Goal: Communication & Community: Answer question/provide support

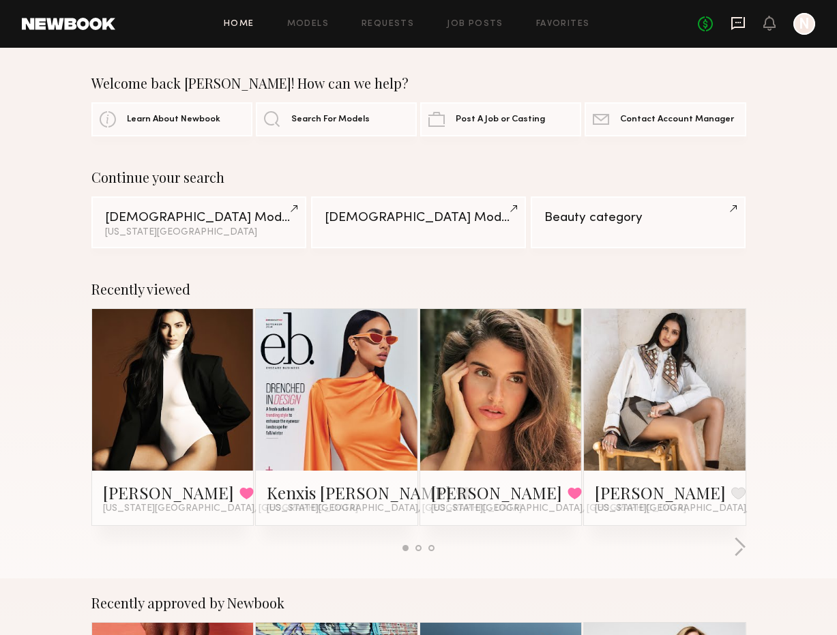
click at [736, 27] on icon at bounding box center [738, 23] width 14 height 13
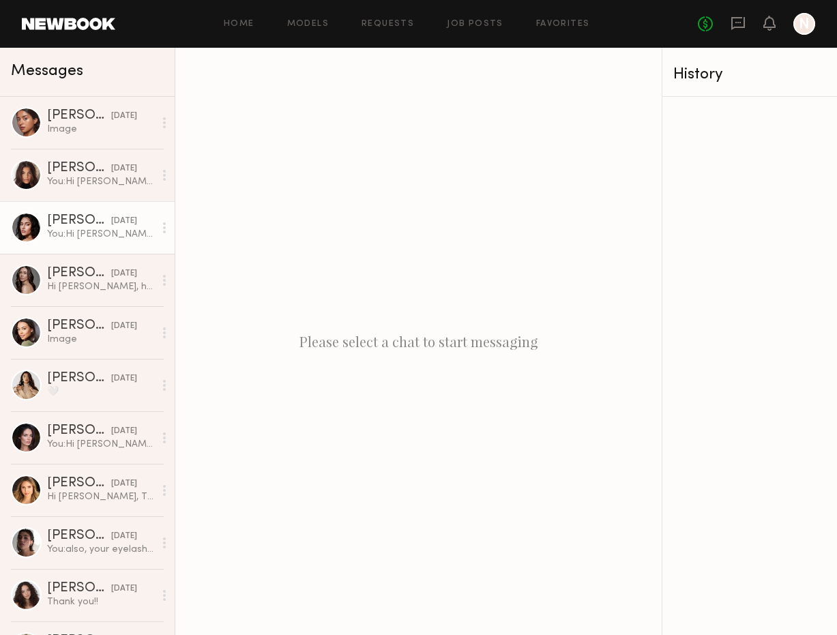
scroll to position [265, 0]
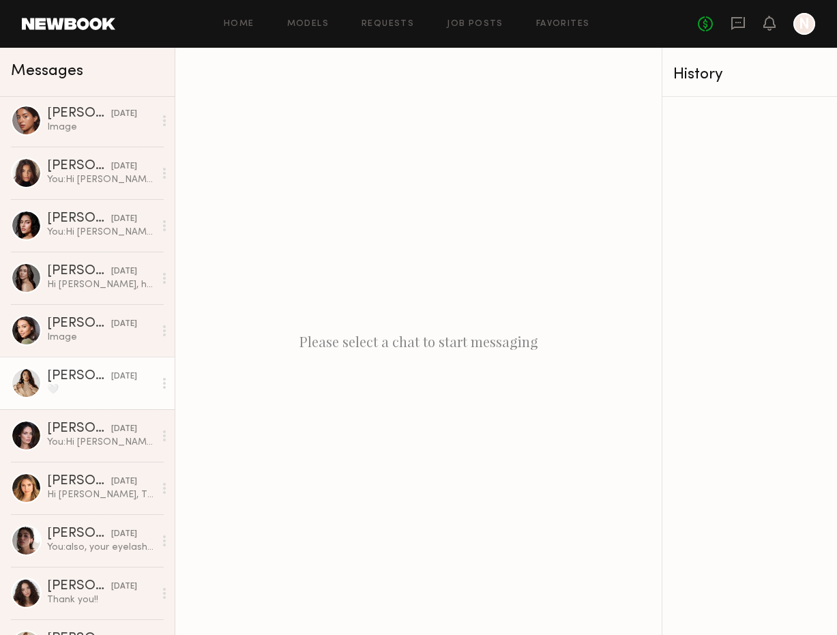
click at [88, 385] on div "🤍" at bounding box center [100, 389] width 107 height 13
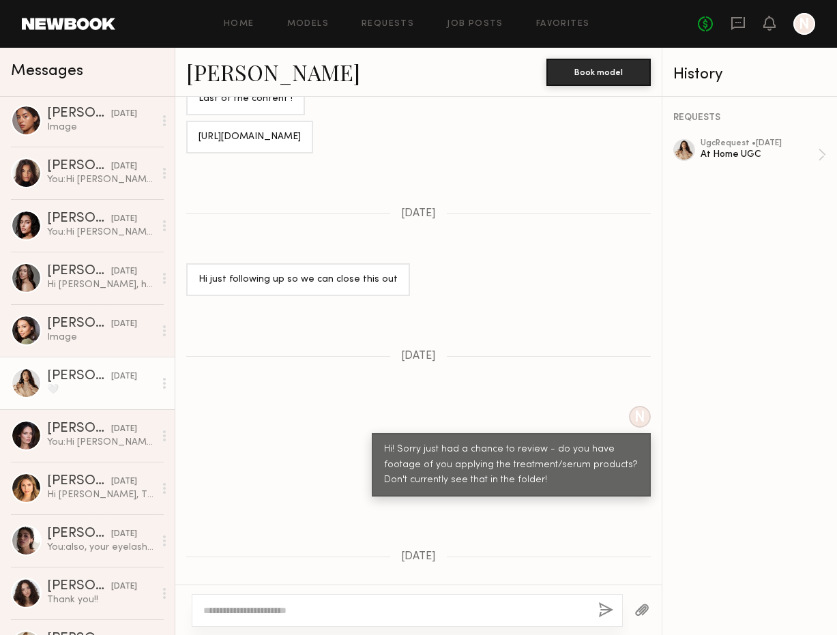
scroll to position [700, 0]
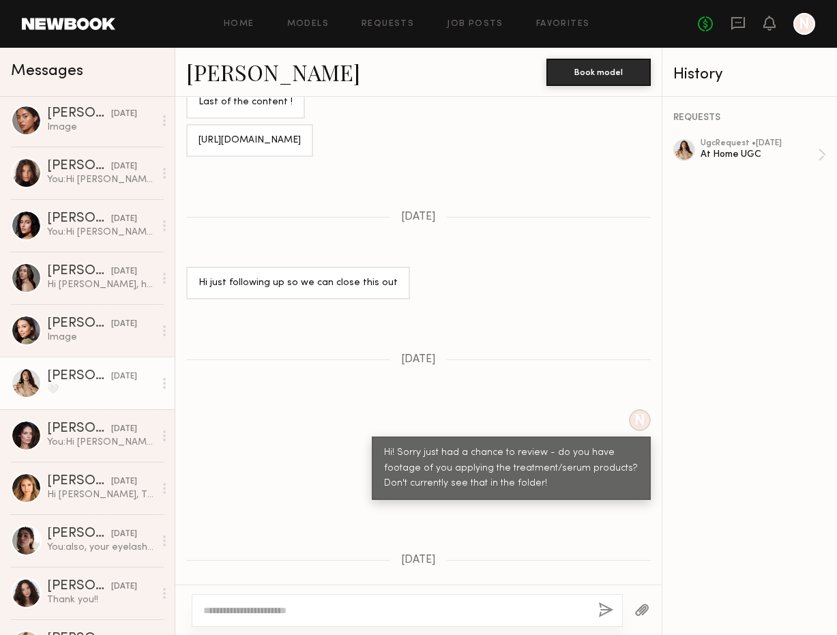
drag, startPoint x: 301, startPoint y: 160, endPoint x: 187, endPoint y: 138, distance: 115.9
click at [187, 138] on div "[URL][DOMAIN_NAME]" at bounding box center [249, 140] width 127 height 33
copy div "[URL][DOMAIN_NAME]"
click at [447, 323] on div "Loading No worries! Confirmed I do NOT have the conditioner [DATE] N Got it – L…" at bounding box center [418, 341] width 486 height 488
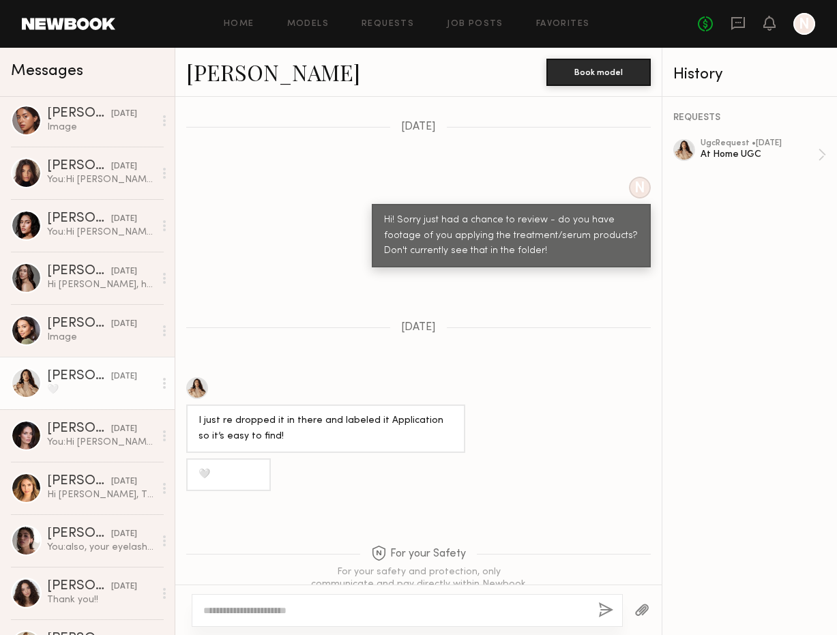
scroll to position [990, 0]
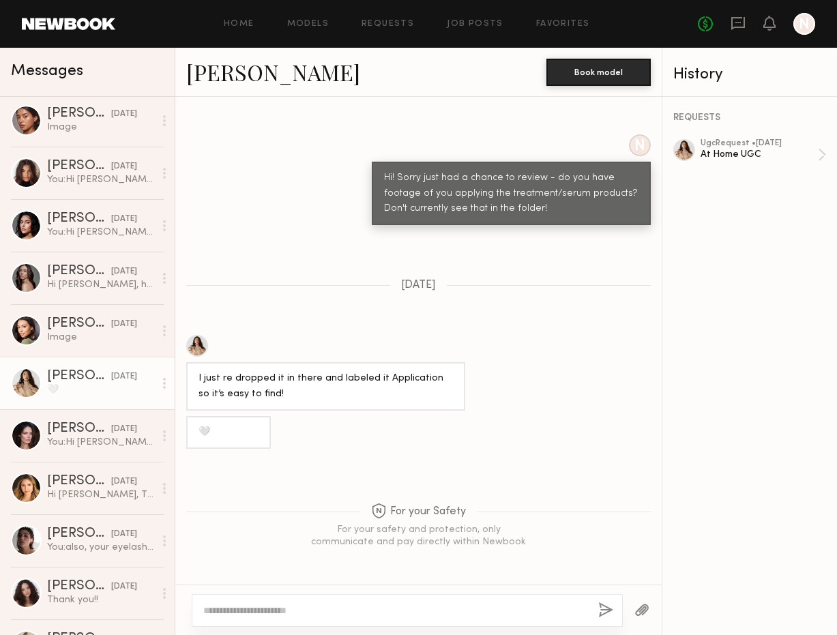
click at [290, 604] on textarea at bounding box center [395, 610] width 384 height 14
click at [794, 153] on div "At Home UGC" at bounding box center [758, 154] width 117 height 13
click at [408, 627] on div "**********" at bounding box center [418, 609] width 486 height 50
click at [408, 614] on textarea "**********" at bounding box center [395, 610] width 384 height 14
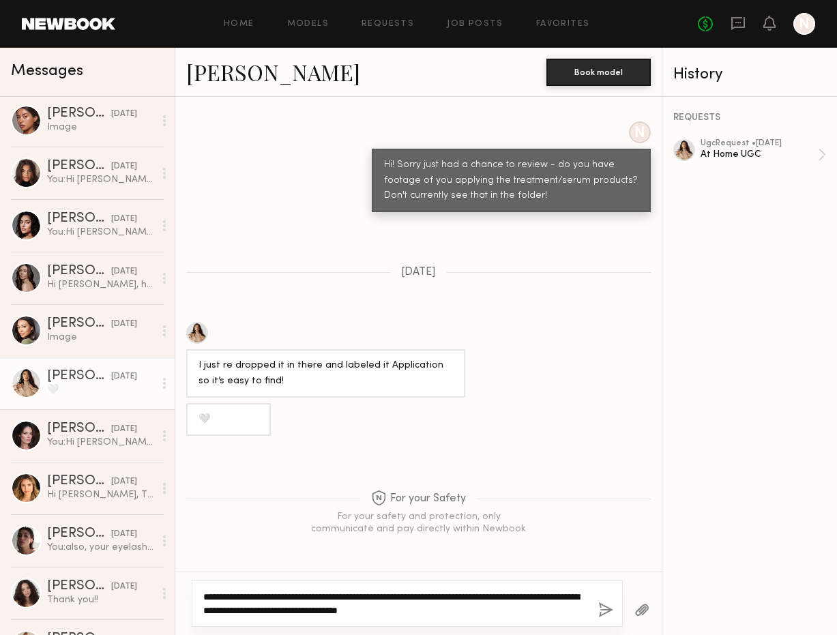
click at [316, 598] on textarea "**********" at bounding box center [395, 603] width 384 height 27
click at [464, 610] on textarea "**********" at bounding box center [395, 603] width 384 height 27
type textarea "**********"
click at [615, 604] on div "**********" at bounding box center [407, 603] width 431 height 46
click at [608, 606] on button "button" at bounding box center [605, 610] width 15 height 17
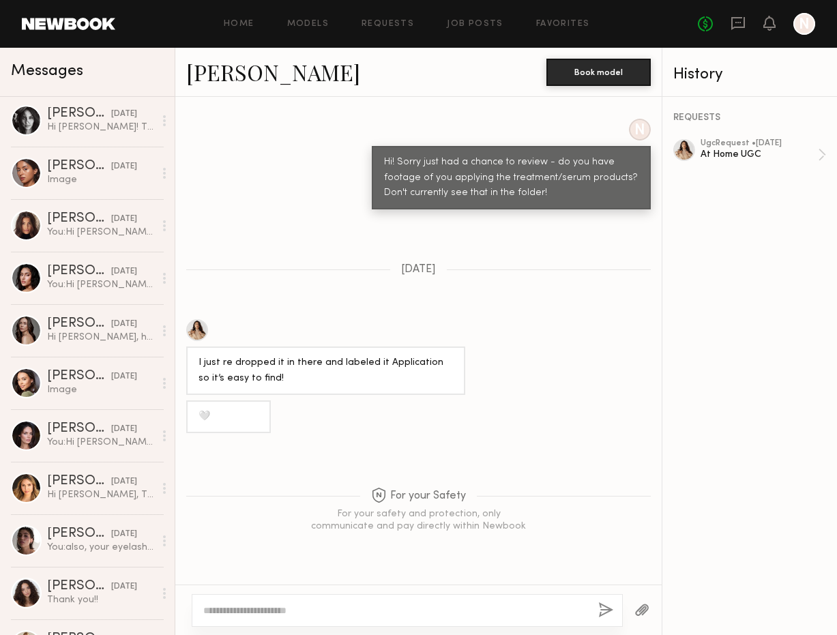
scroll to position [0, 0]
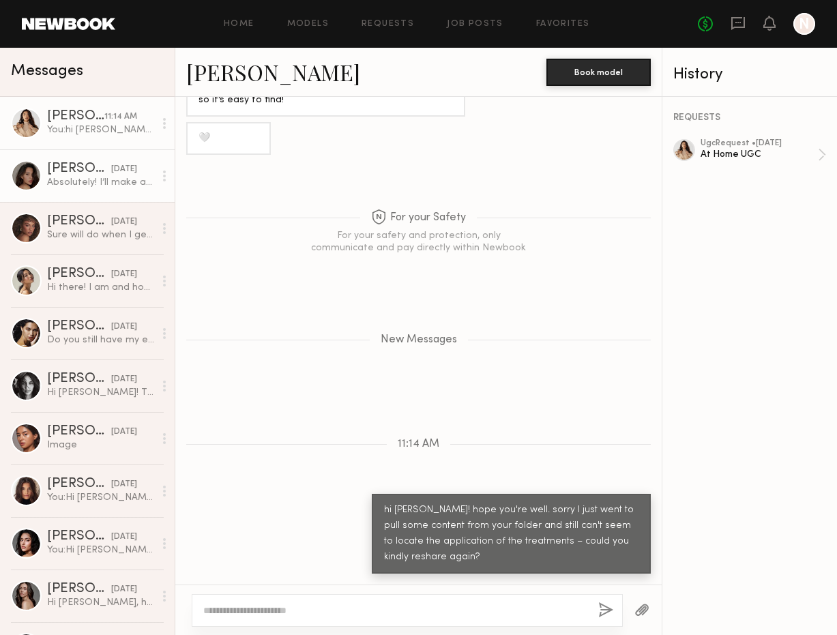
click at [72, 185] on div "Absolutely! I’ll make a few videos of the environment [DATE] for your review. I…" at bounding box center [100, 182] width 107 height 13
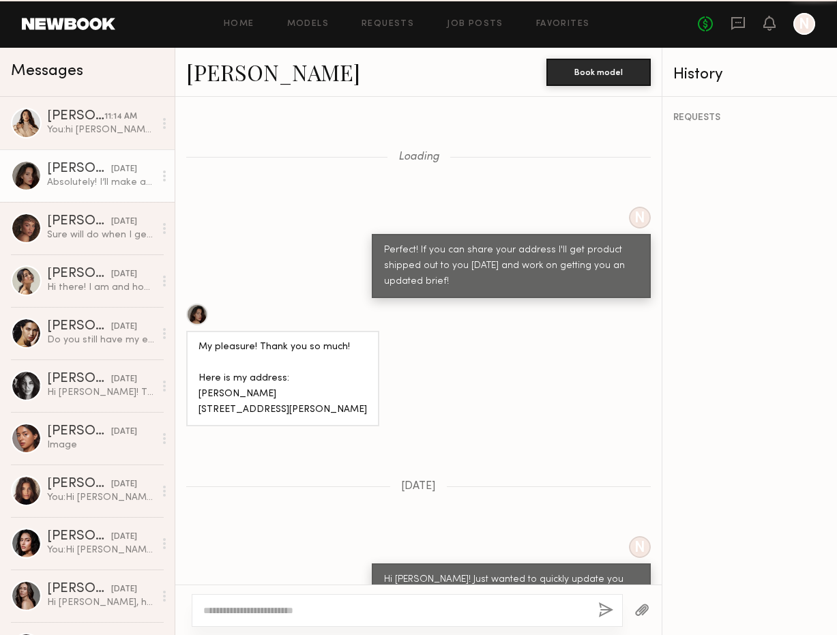
scroll to position [1036, 0]
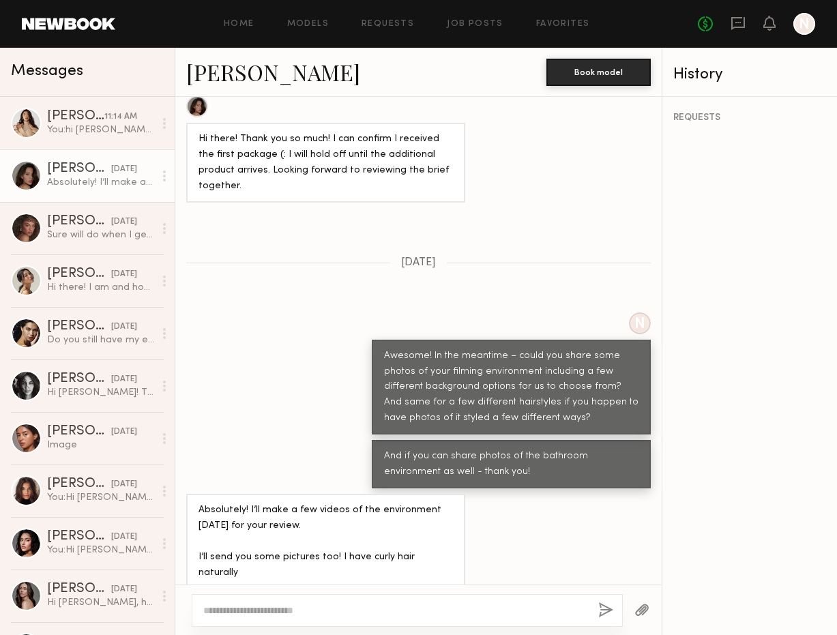
click at [256, 617] on div at bounding box center [407, 610] width 431 height 33
click at [246, 615] on textarea at bounding box center [395, 610] width 384 height 14
type textarea "**********"
click at [606, 616] on button "button" at bounding box center [605, 610] width 15 height 17
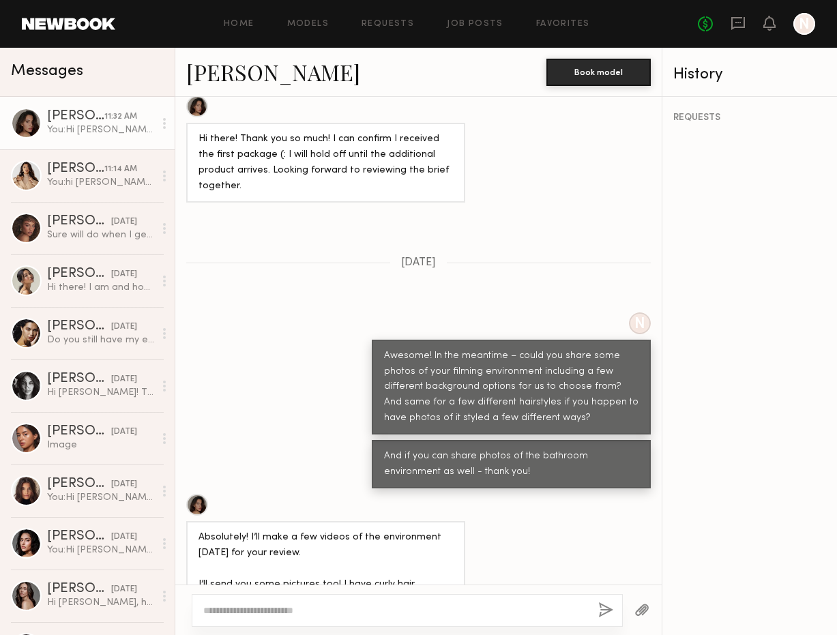
scroll to position [1311, 0]
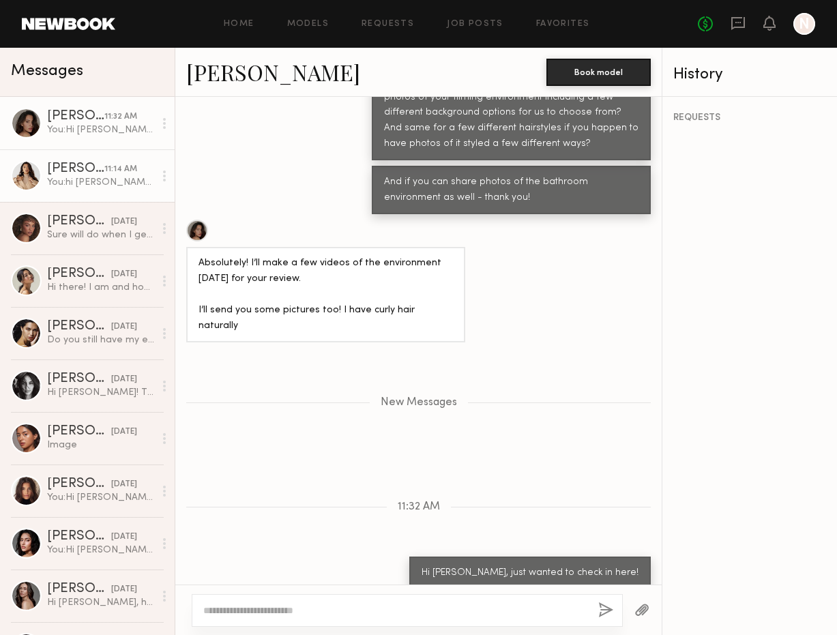
click at [83, 181] on div "You: hi [PERSON_NAME]! hope you're well. sorry I just went to pull some content…" at bounding box center [100, 182] width 107 height 13
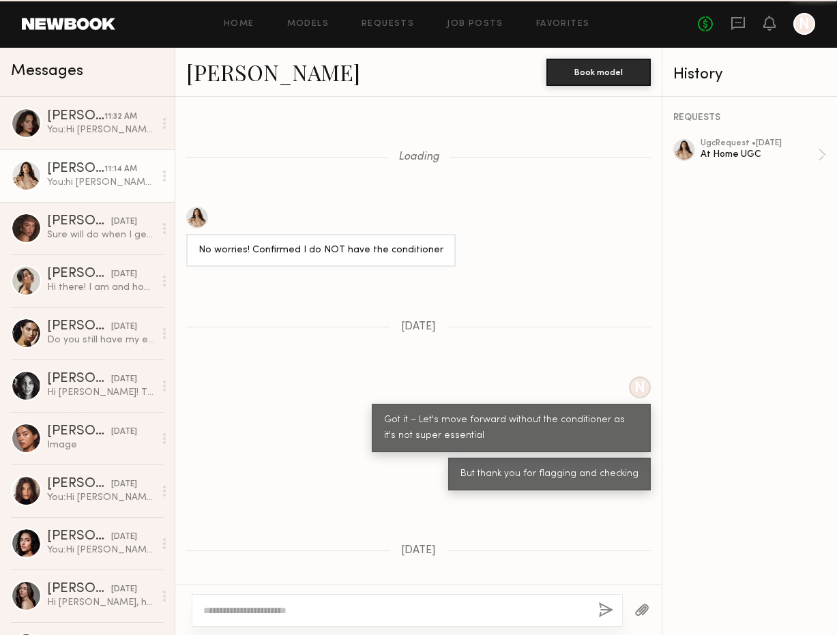
scroll to position [1180, 0]
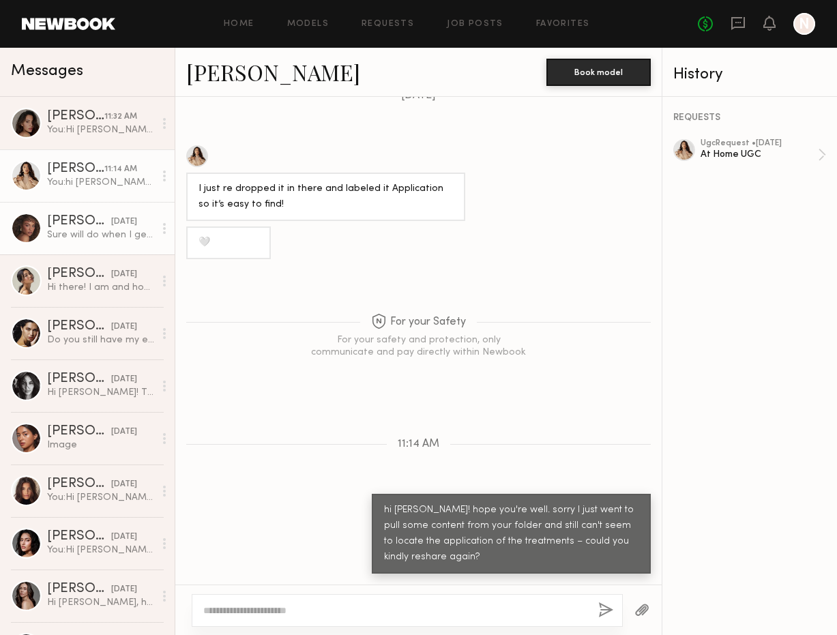
click at [78, 228] on div "Sure will do when I get home!" at bounding box center [100, 234] width 107 height 13
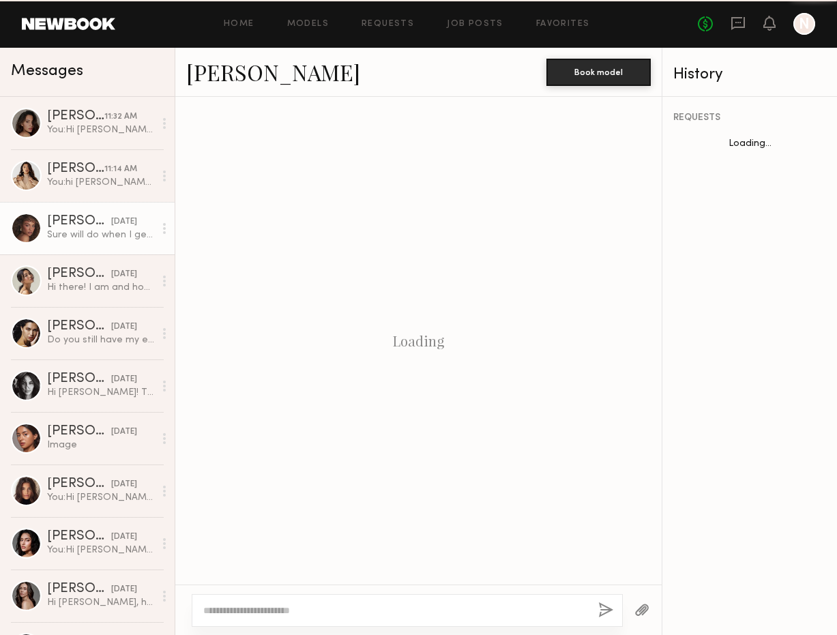
scroll to position [880, 0]
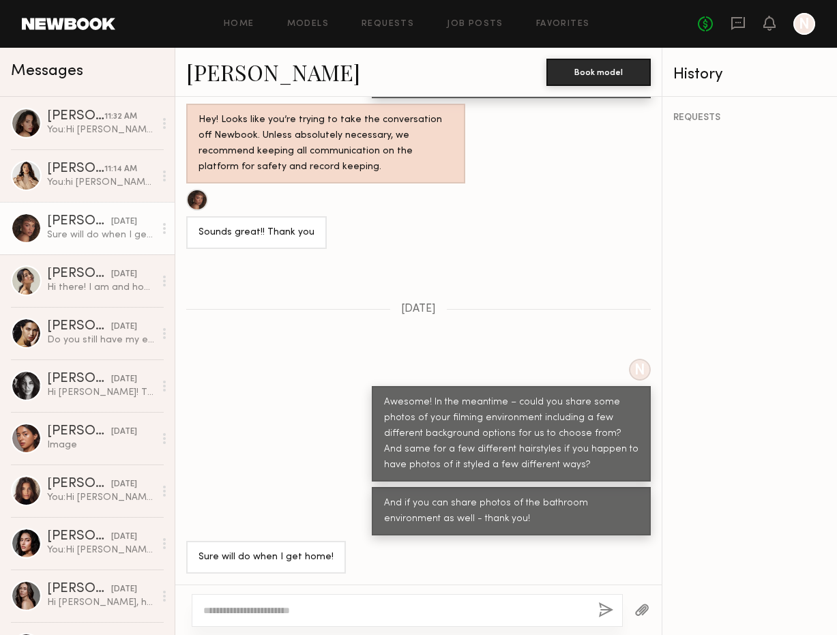
click at [264, 614] on textarea at bounding box center [395, 610] width 384 height 14
type textarea "**********"
click at [601, 606] on button "button" at bounding box center [605, 610] width 15 height 17
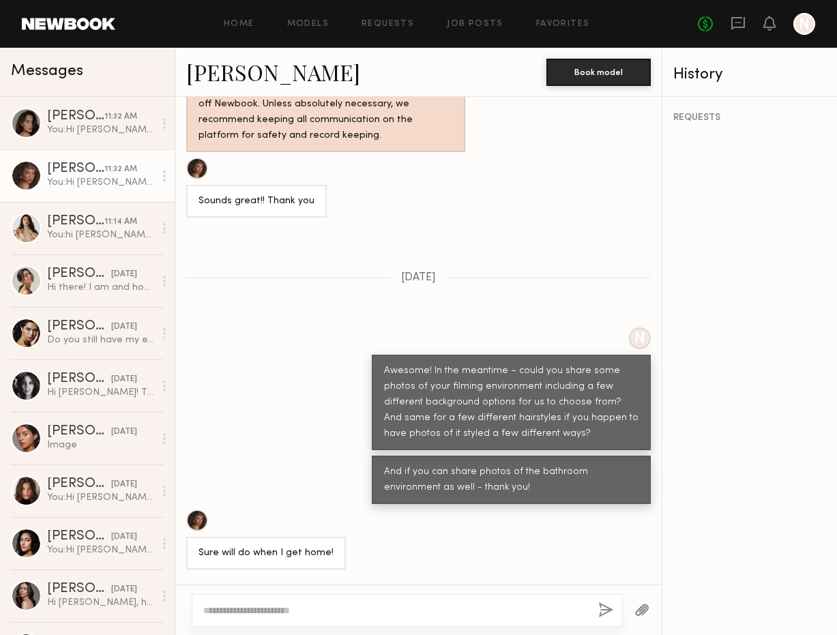
scroll to position [1154, 0]
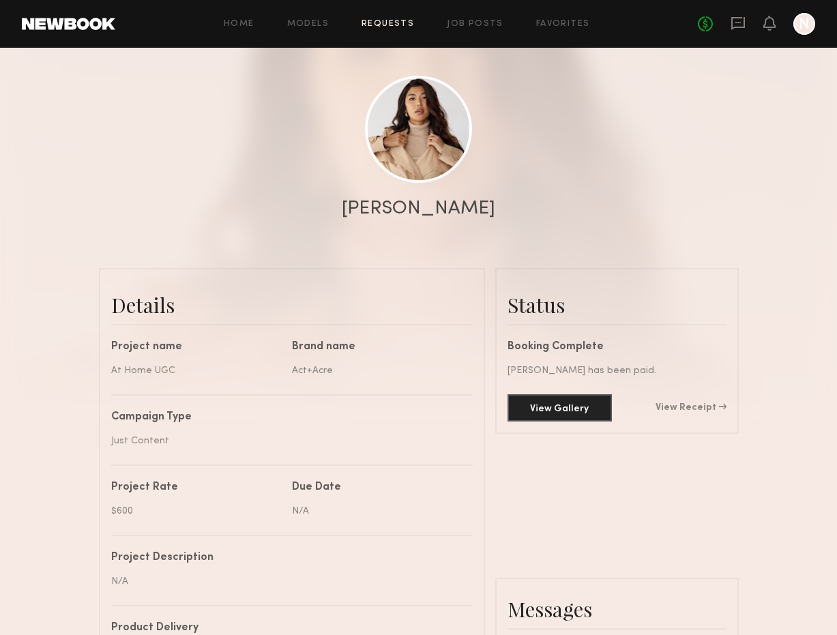
scroll to position [252, 0]
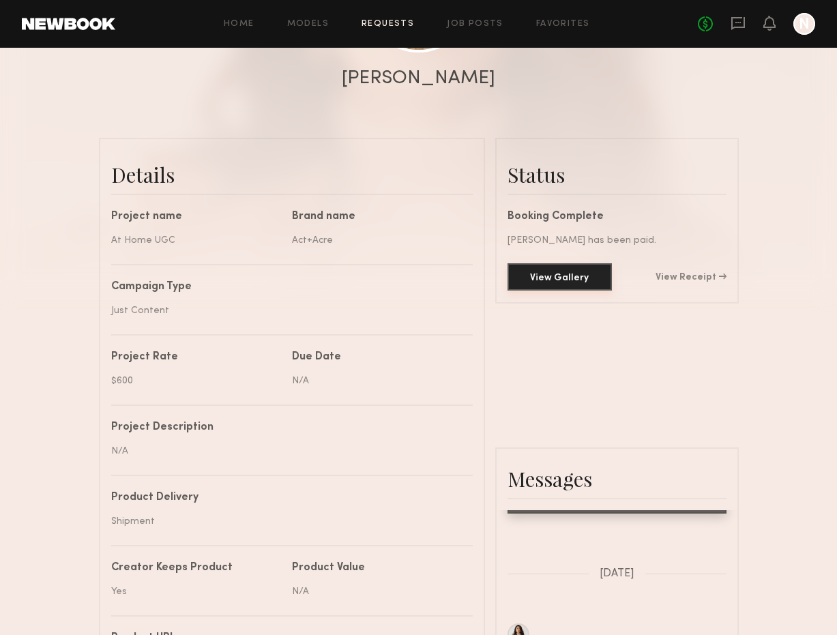
click at [567, 263] on button "View Gallery" at bounding box center [559, 276] width 104 height 27
click at [563, 248] on section "Send request Model response Review content UGC Booking Request Jenn L. Details …" at bounding box center [418, 460] width 837 height 1328
click at [563, 258] on section "Send request Model response Review content UGC Booking Request Jenn L. Details …" at bounding box center [418, 460] width 837 height 1328
click at [528, 256] on section "Send request Model response Review content UGC Booking Request Jenn L. Details …" at bounding box center [418, 460] width 837 height 1328
click at [548, 256] on section "Send request Model response Review content UGC Booking Request Jenn L. Details …" at bounding box center [418, 460] width 837 height 1328
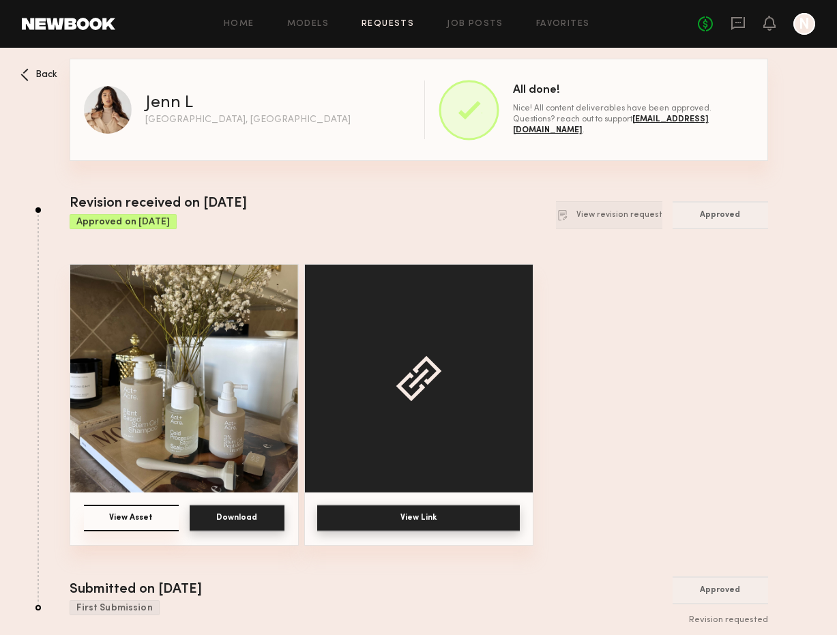
click at [370, 525] on button "View Link" at bounding box center [418, 518] width 203 height 27
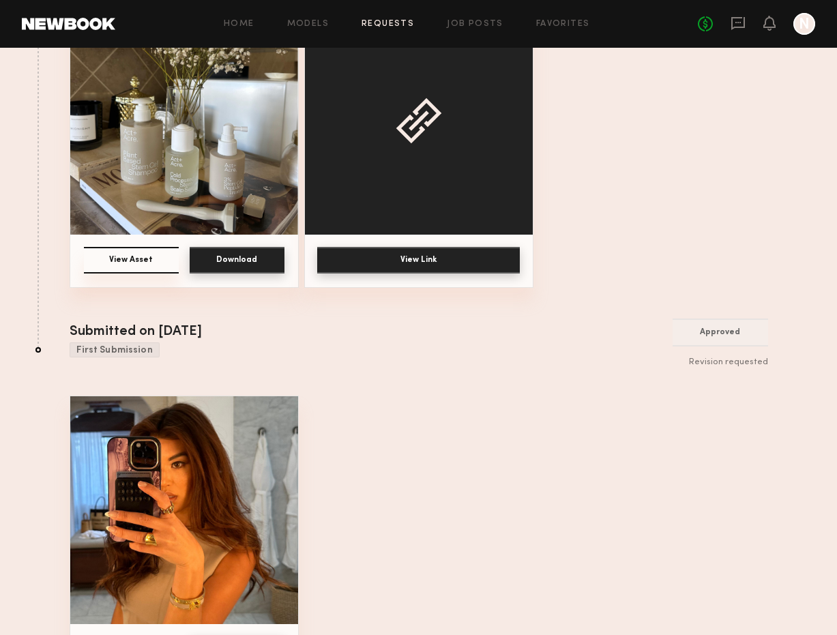
scroll to position [311, 0]
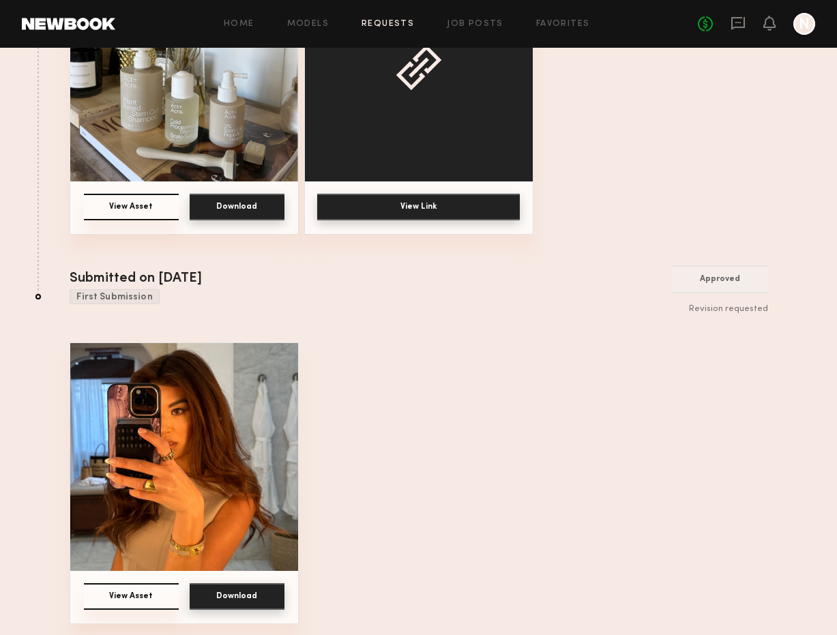
click at [141, 596] on button "View Asset" at bounding box center [131, 596] width 95 height 27
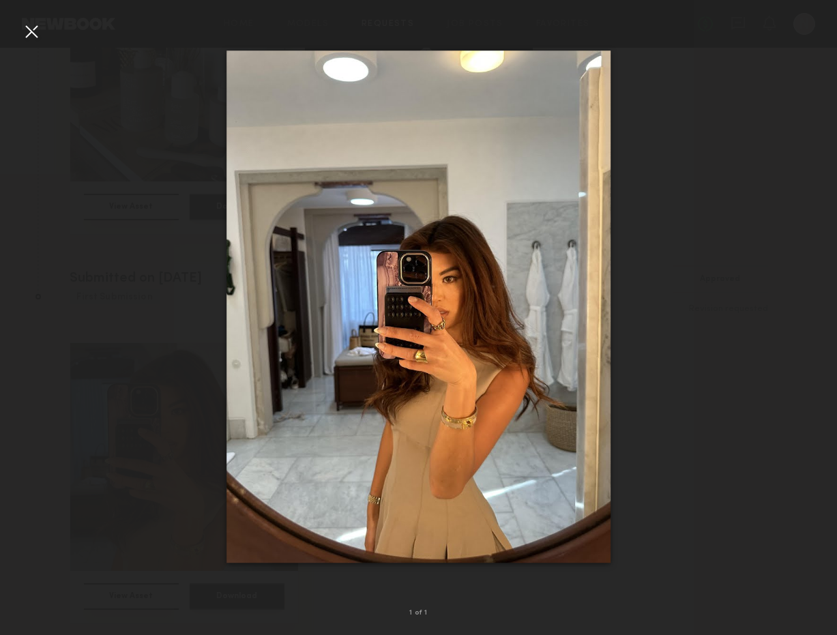
click at [121, 430] on div at bounding box center [418, 306] width 837 height 569
click at [36, 27] on div at bounding box center [31, 31] width 22 height 22
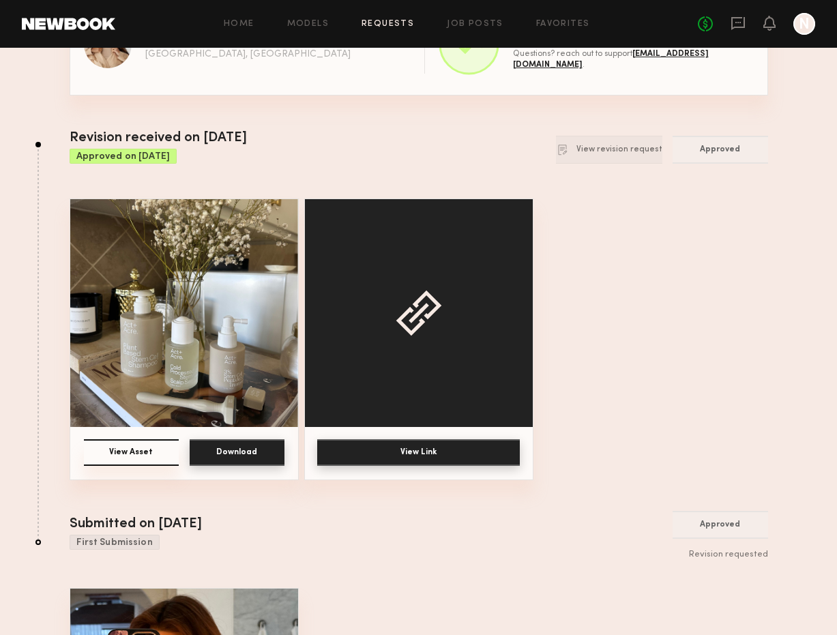
scroll to position [0, 0]
